Goal: Task Accomplishment & Management: Manage account settings

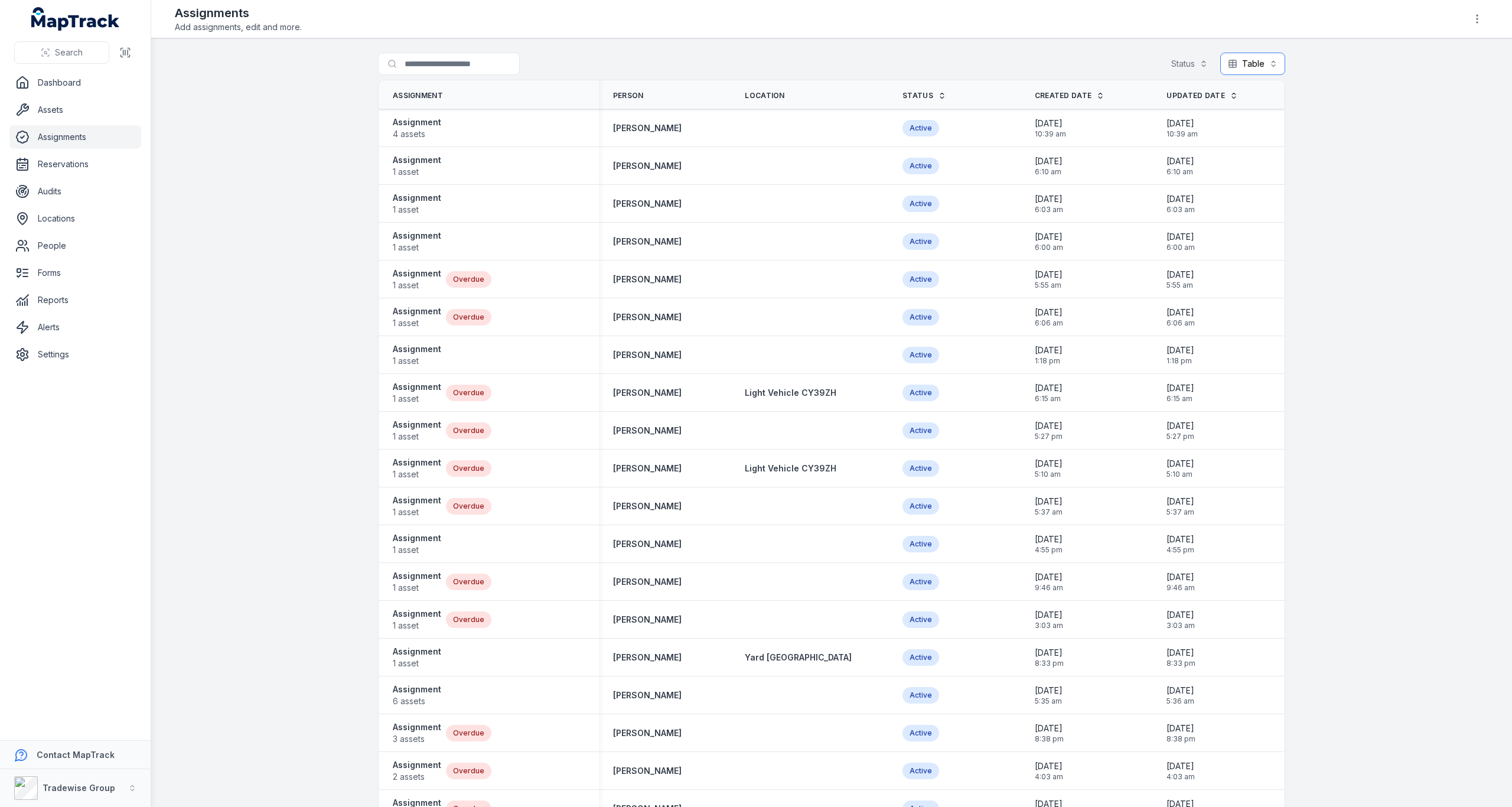
click at [1268, 63] on button "Table *****" at bounding box center [1253, 64] width 65 height 23
click at [918, 92] on link "Status" at bounding box center [924, 95] width 44 height 9
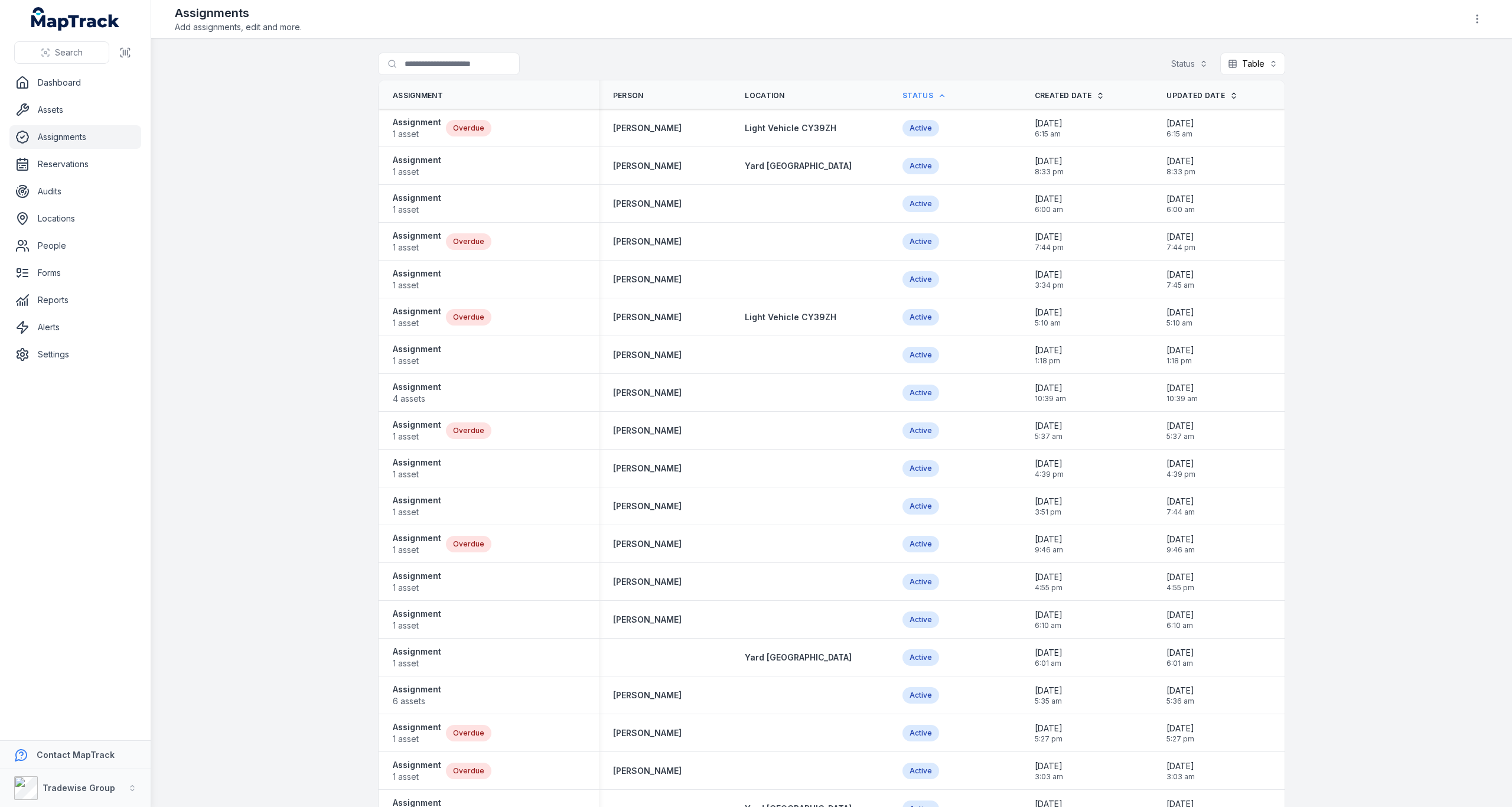
click at [938, 98] on icon at bounding box center [941, 95] width 8 height 8
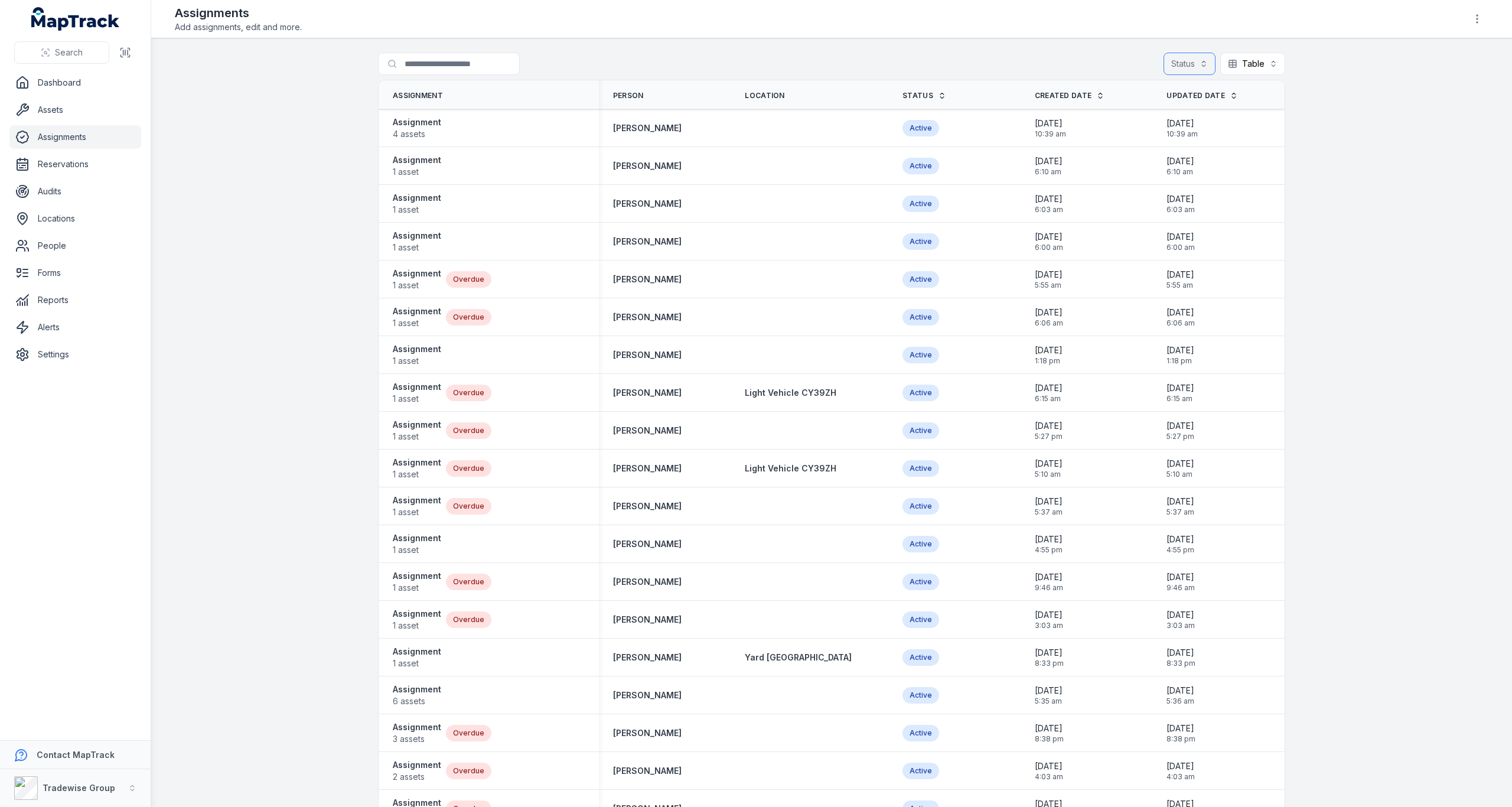
click at [1198, 66] on button "Status" at bounding box center [1190, 64] width 52 height 23
click at [1133, 133] on span "Overdue" at bounding box center [1119, 138] width 35 height 12
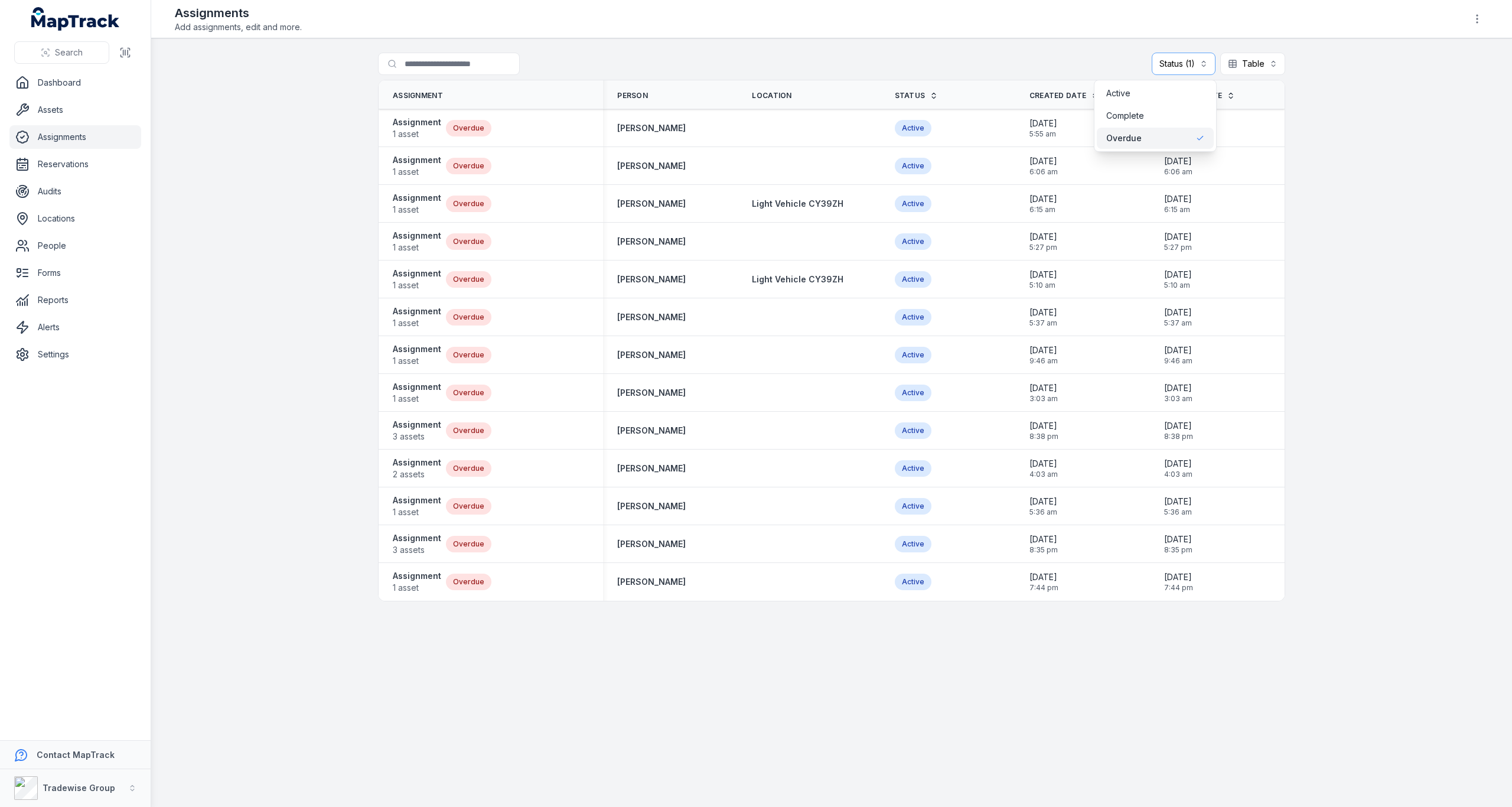
click at [1400, 266] on main "Search for assignments Status (1) ******* Table ***** Assignment Person Locatio…" at bounding box center [832, 423] width 1361 height 769
click at [59, 80] on link "Dashboard" at bounding box center [75, 83] width 132 height 24
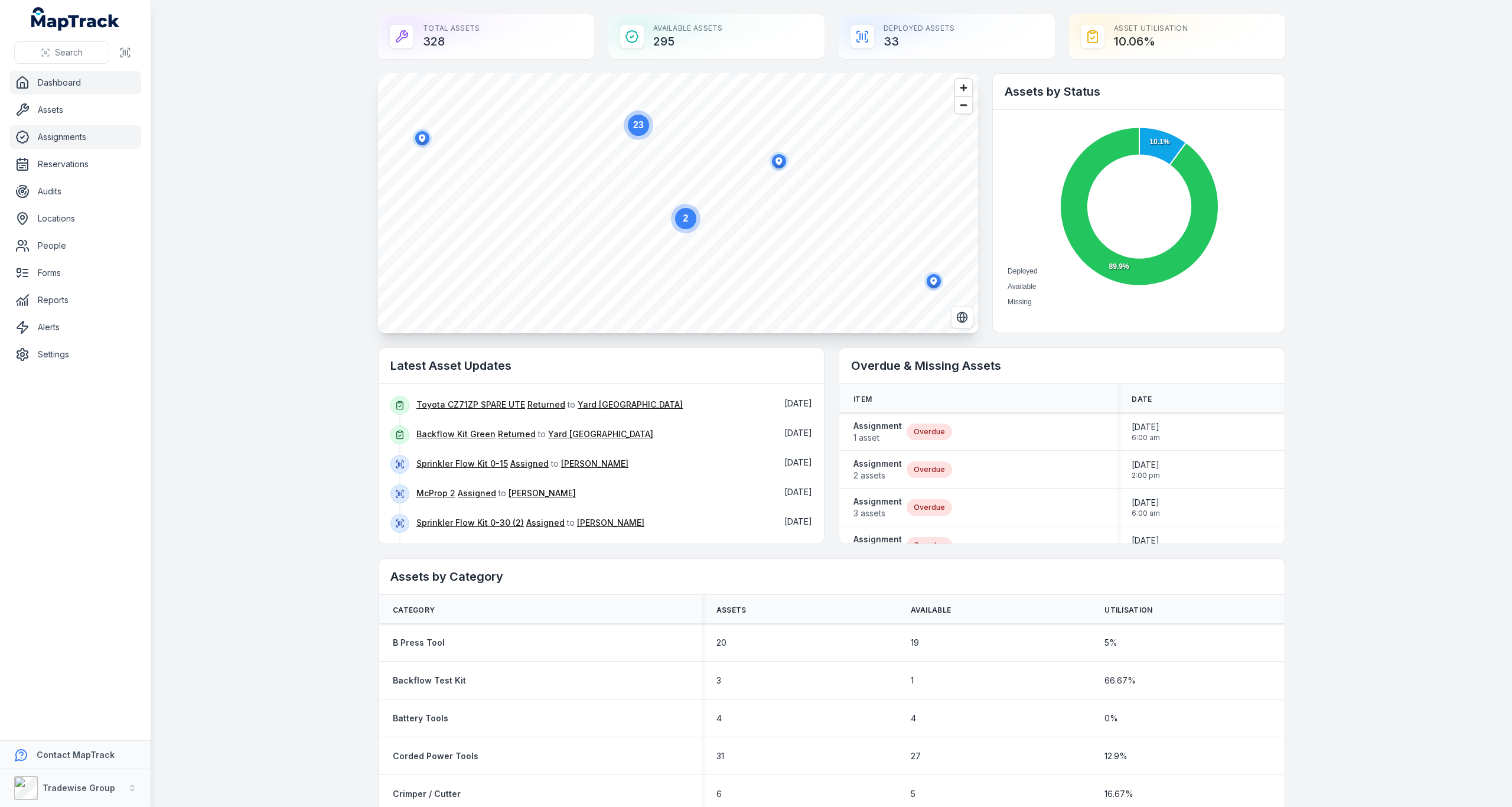
click at [74, 134] on link "Assignments" at bounding box center [75, 137] width 132 height 24
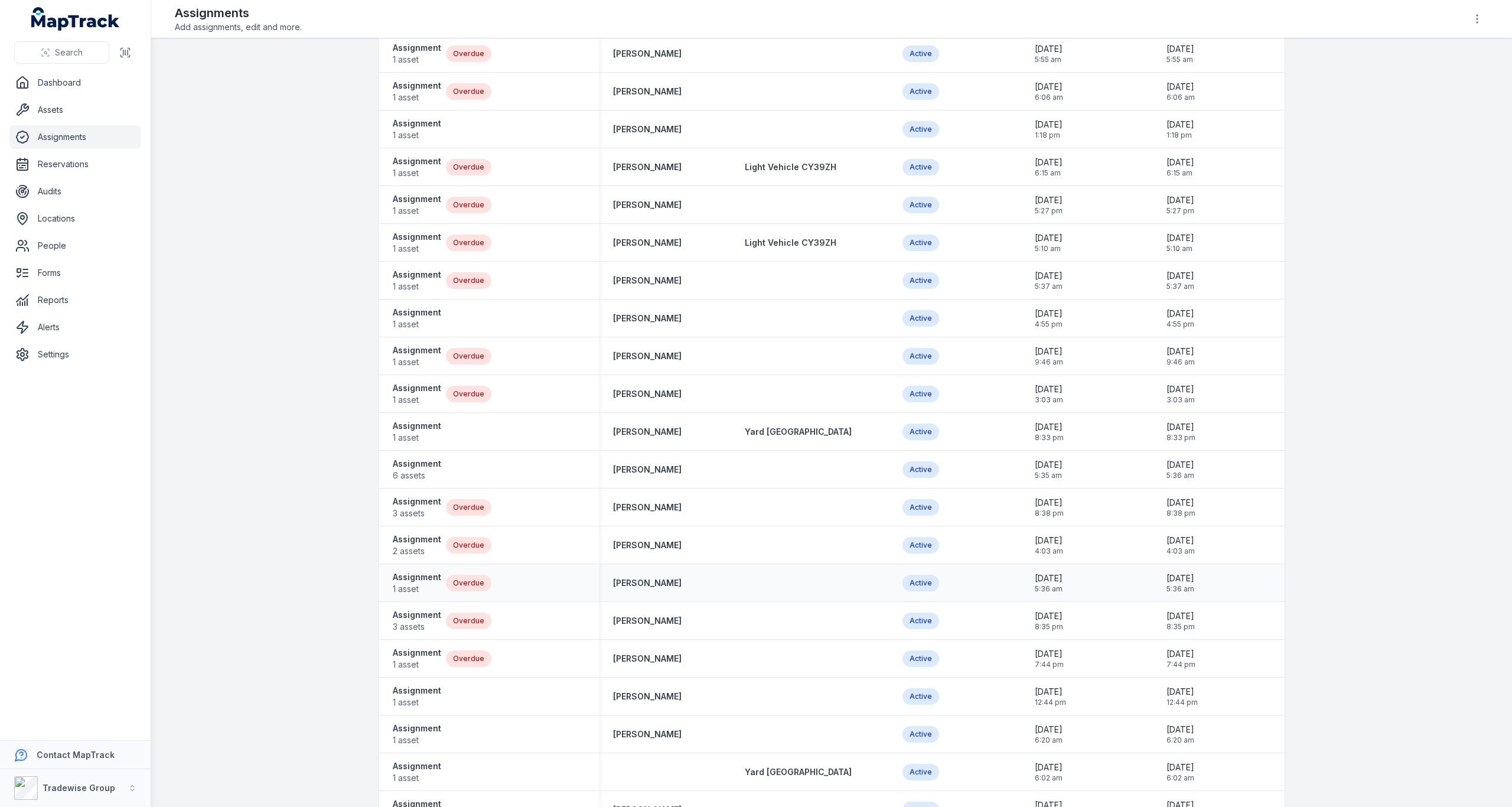
scroll to position [236, 0]
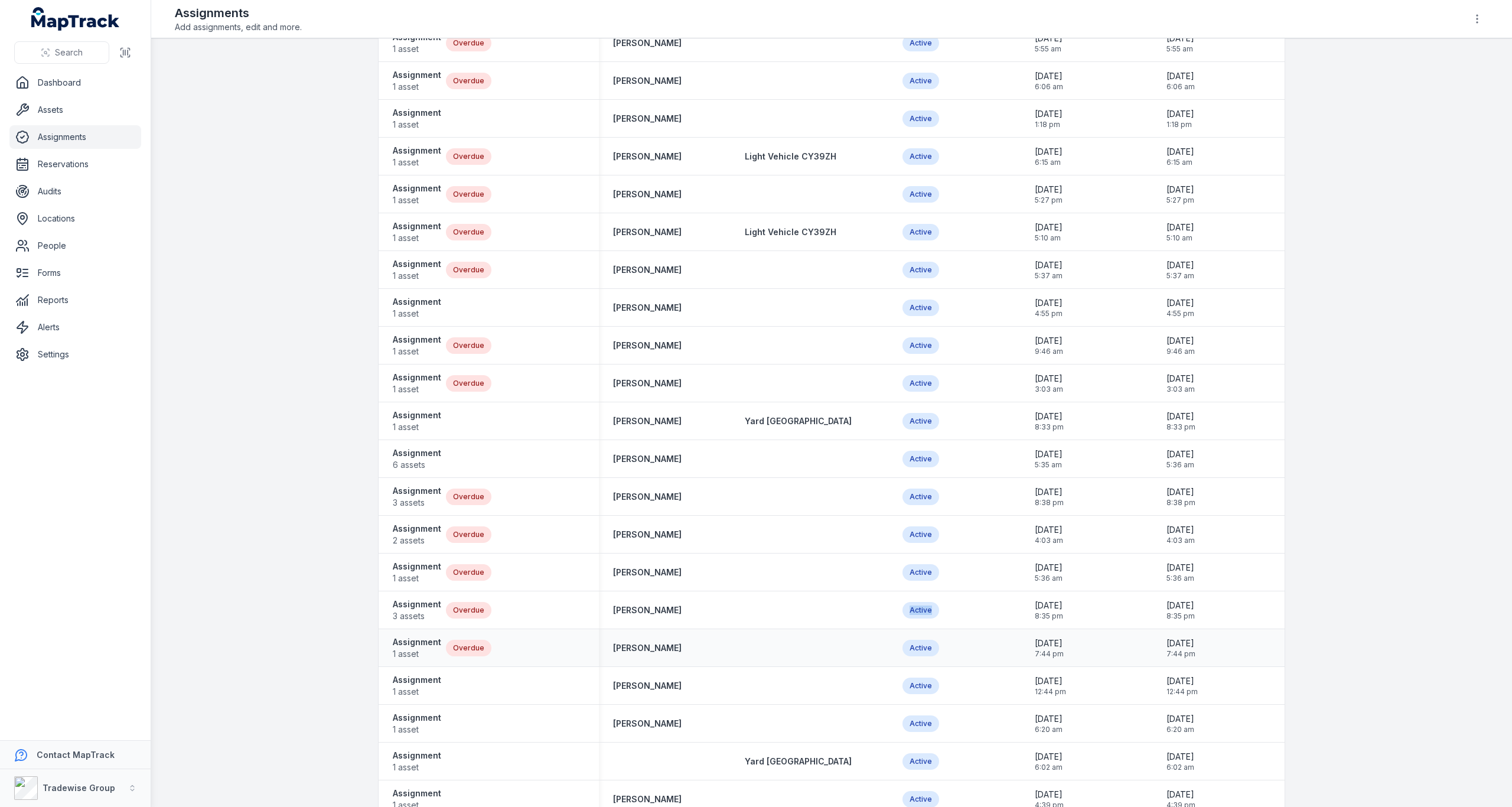
drag, startPoint x: 892, startPoint y: 624, endPoint x: 766, endPoint y: 630, distance: 126.1
click at [826, 621] on tr "Assignment 3 assets Overdue [PERSON_NAME] Active [DATE] 8:35 pm [DATE] 8:35 pm" at bounding box center [832, 611] width 906 height 38
click at [62, 86] on link "Dashboard" at bounding box center [75, 83] width 132 height 24
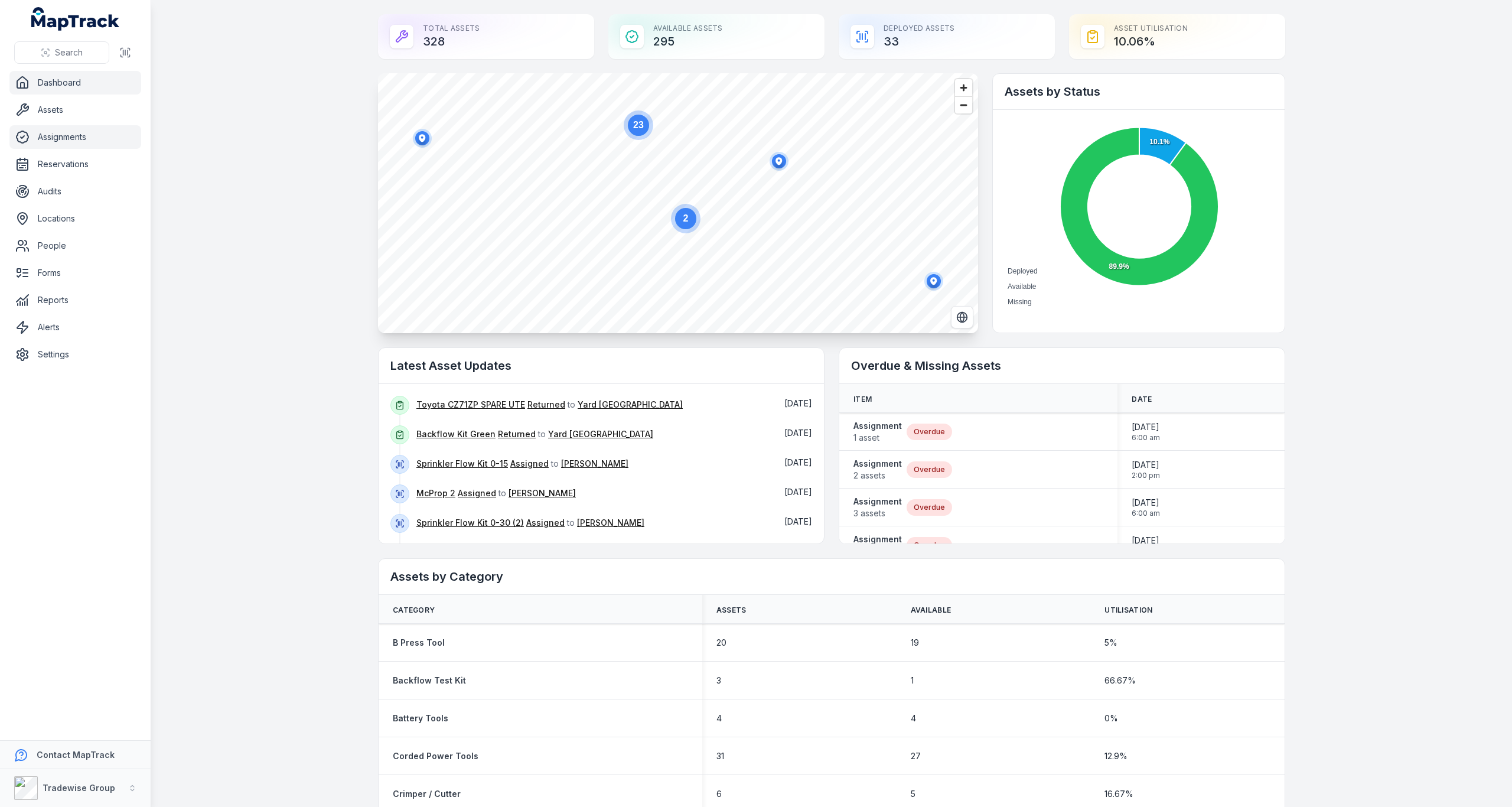
click at [72, 139] on link "Assignments" at bounding box center [75, 137] width 132 height 24
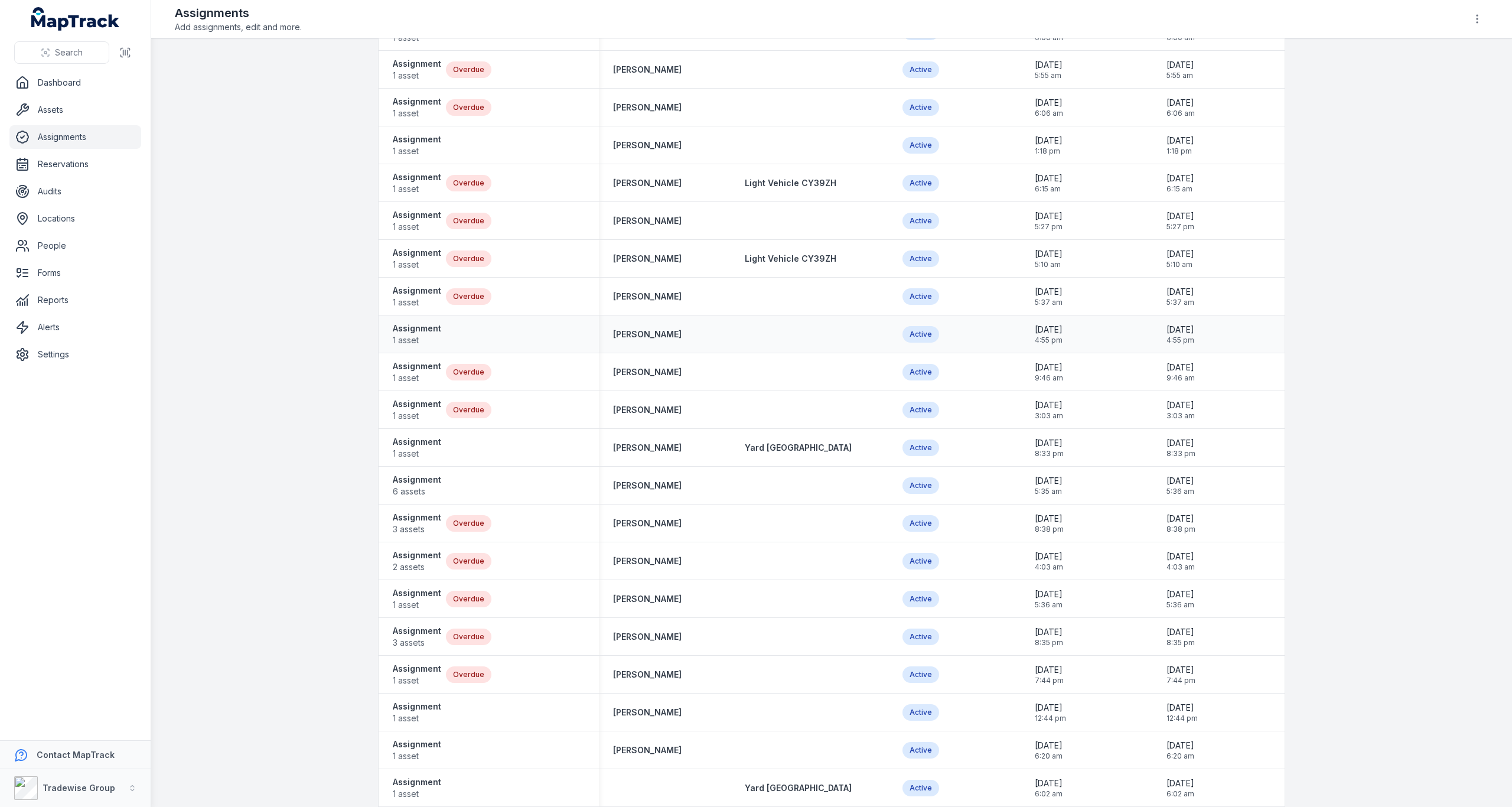
scroll to position [236, 0]
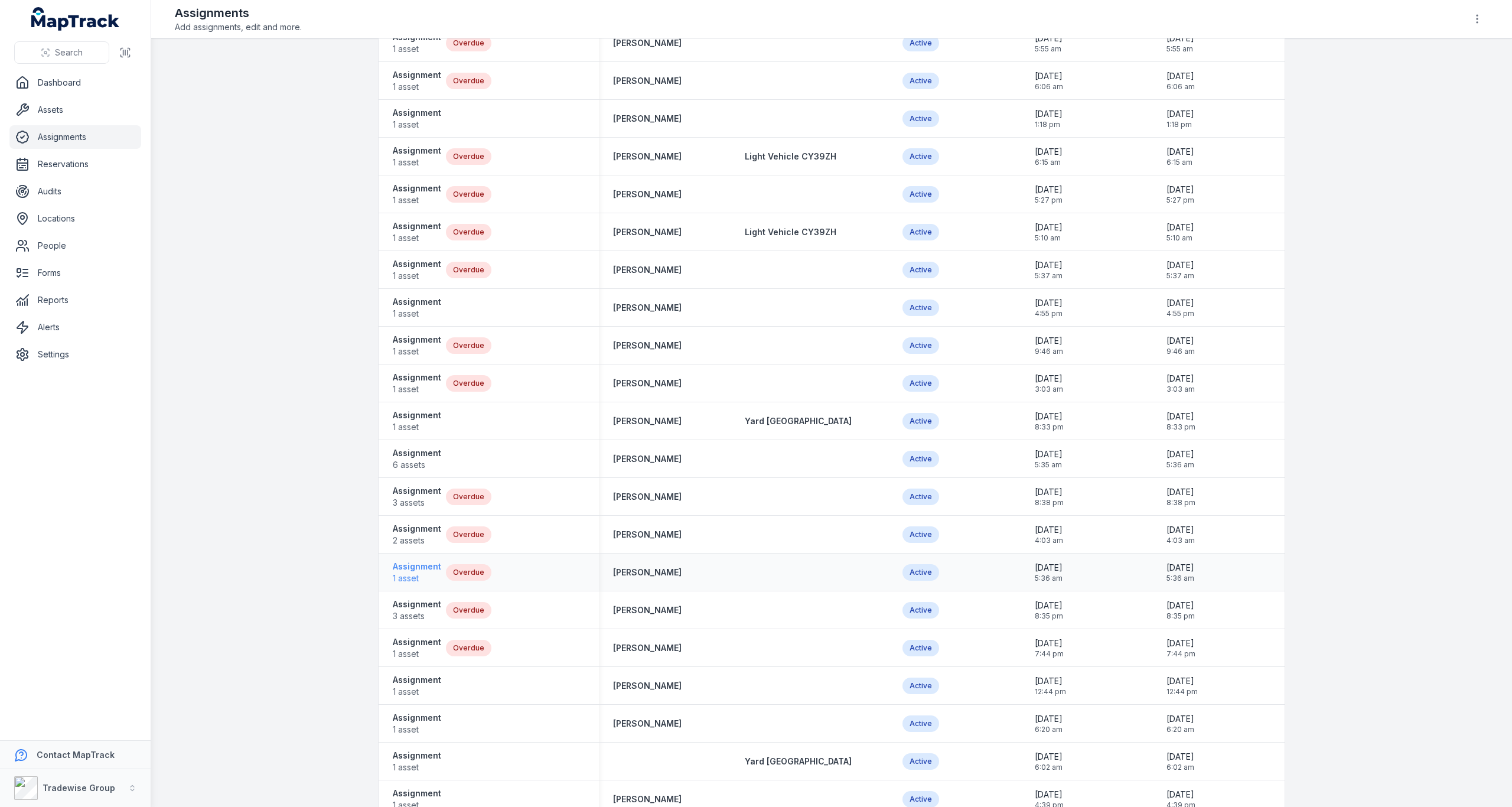
click at [416, 566] on strong "Assignment" at bounding box center [417, 567] width 48 height 12
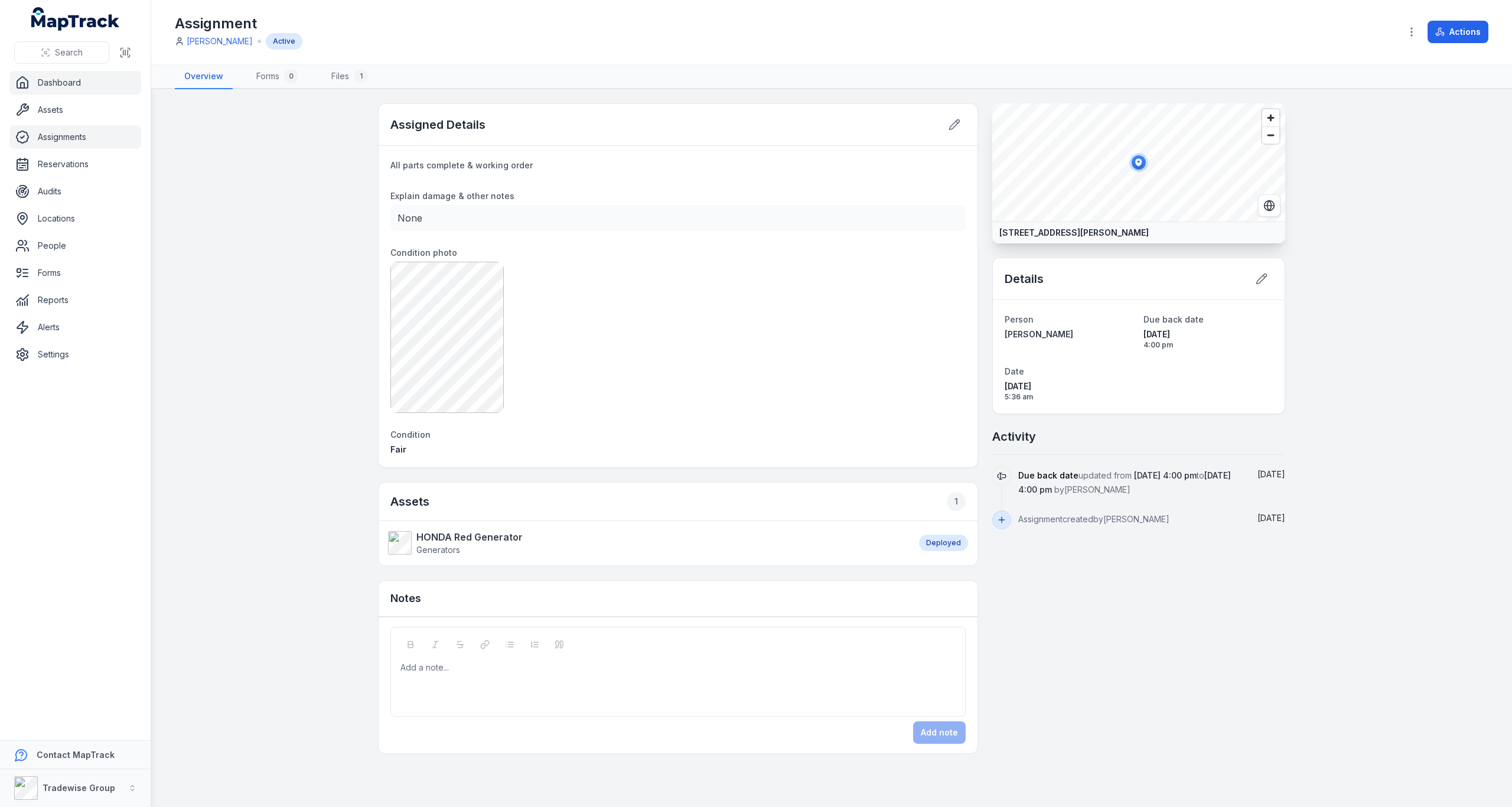
click at [66, 85] on link "Dashboard" at bounding box center [75, 83] width 132 height 24
